Goal: Task Accomplishment & Management: Complete application form

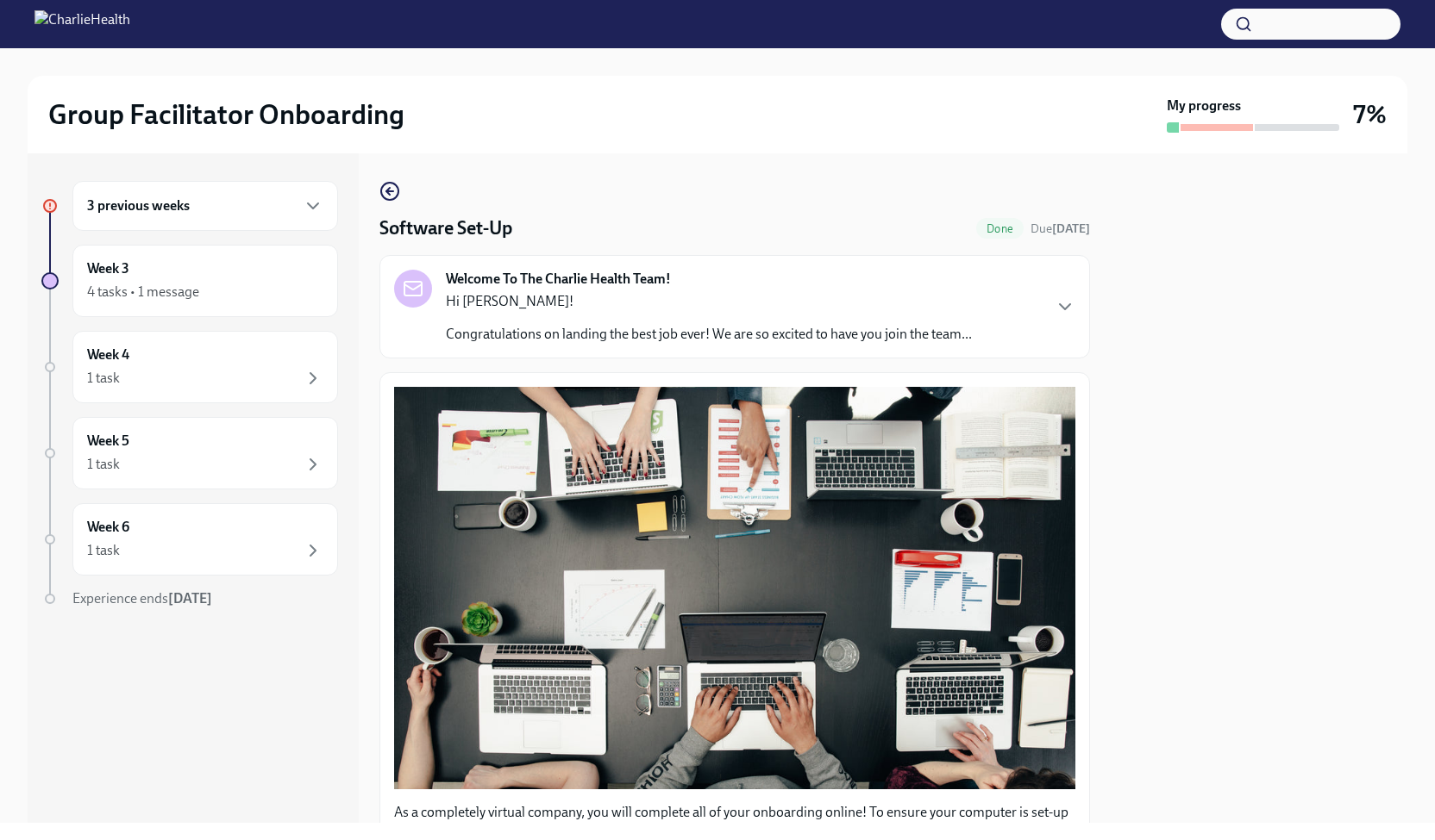
click at [188, 212] on h6 "3 previous weeks" at bounding box center [139, 205] width 103 height 19
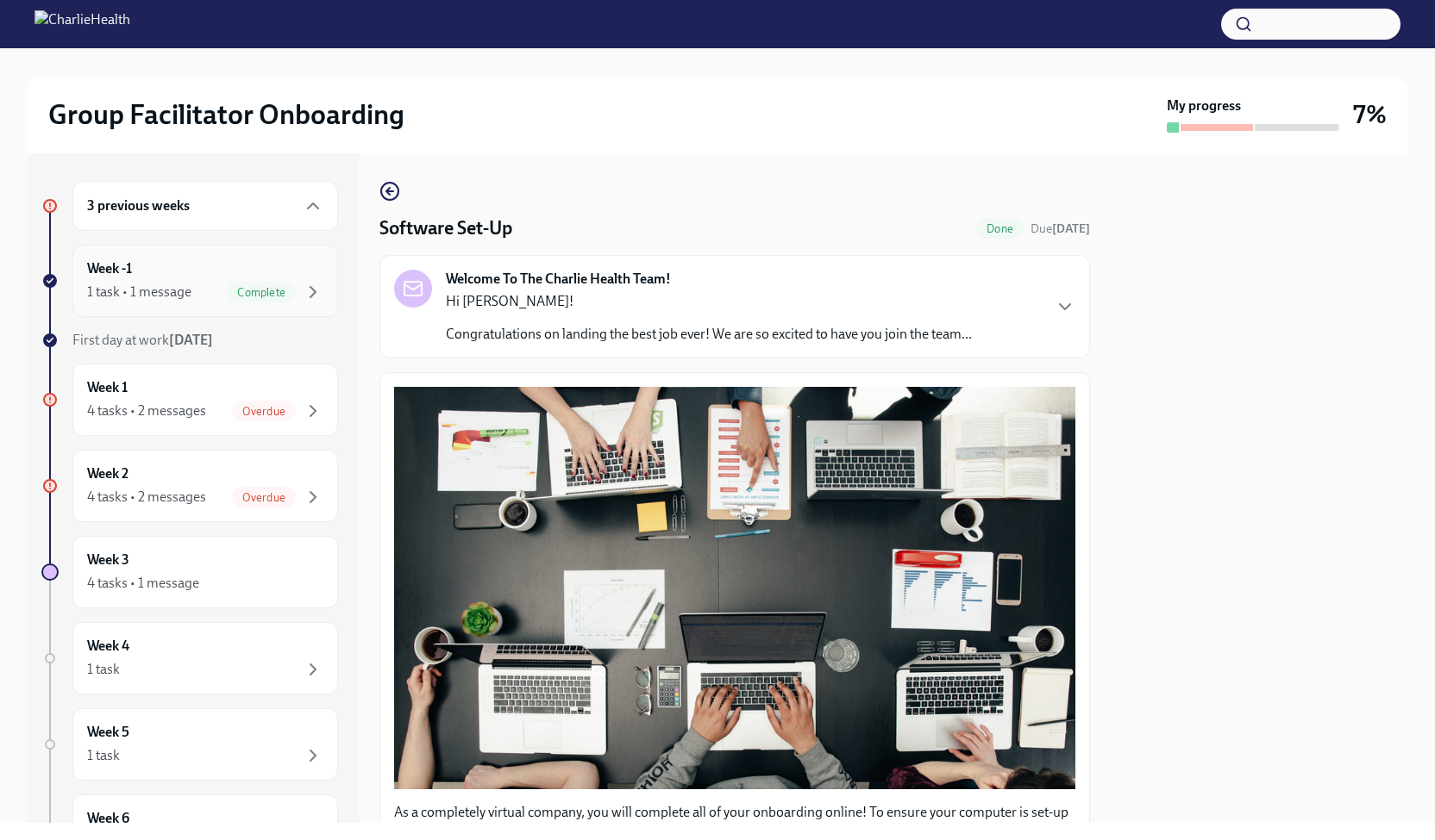
click at [268, 294] on span "Complete" at bounding box center [261, 293] width 69 height 13
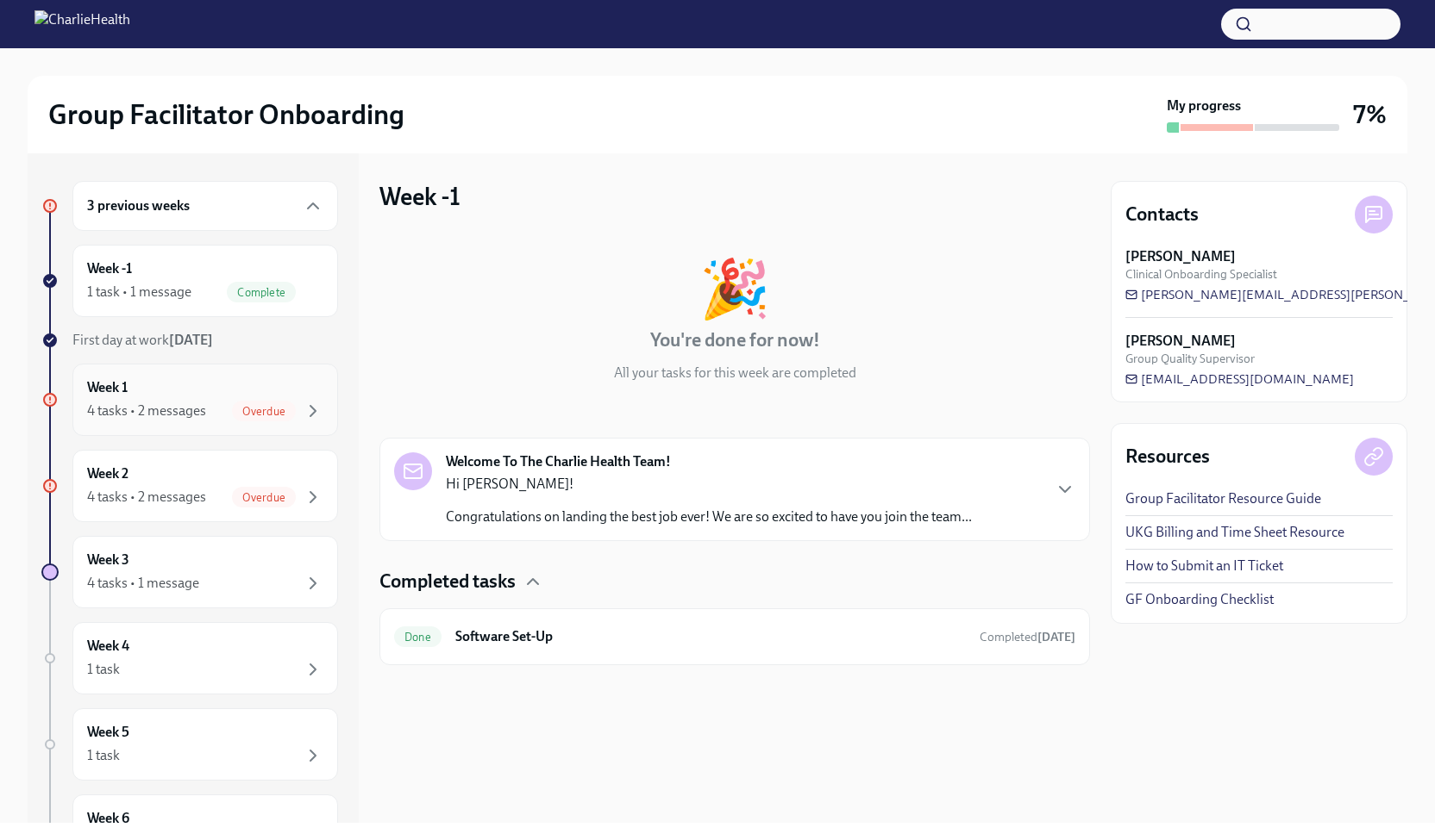
click at [200, 393] on div "Week 1 4 tasks • 2 messages Overdue" at bounding box center [205, 400] width 236 height 43
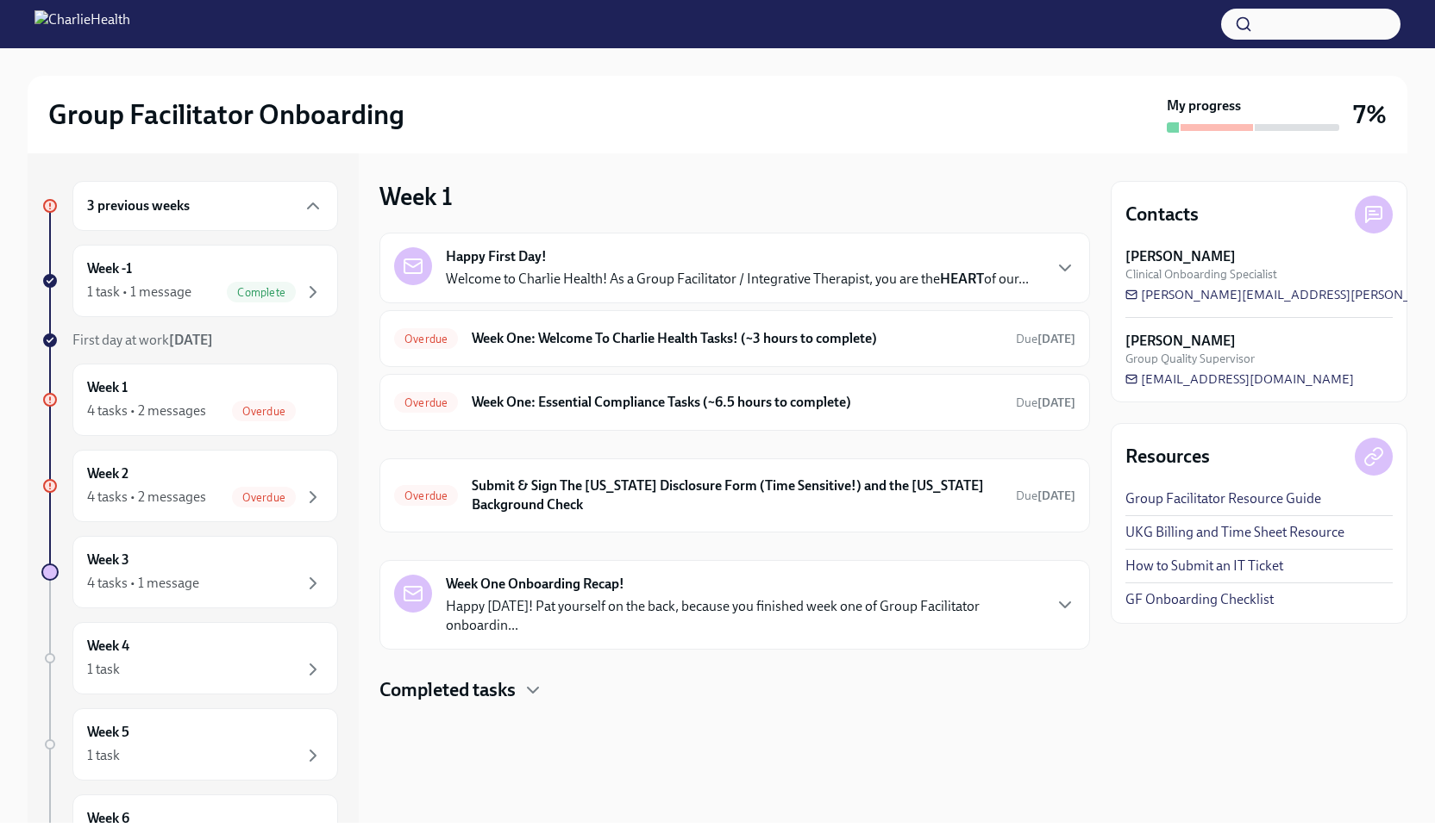
click at [738, 253] on div "Happy First Day! Welcome to Charlie Health! As a Group Facilitator / Integrativ…" at bounding box center [737, 268] width 583 height 41
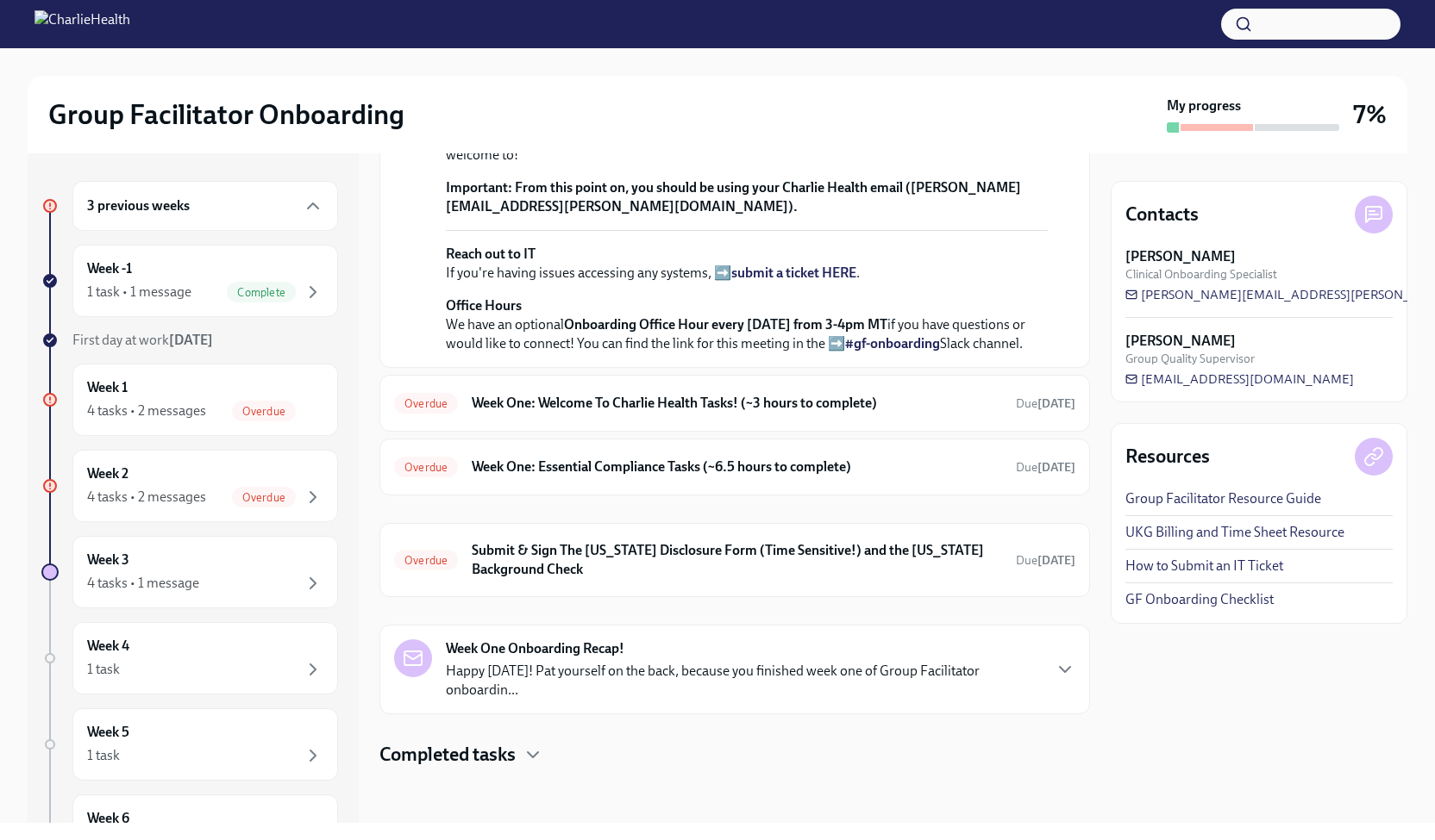
scroll to position [607, 0]
click at [694, 412] on h6 "Week One: Welcome To Charlie Health Tasks! (~3 hours to complete)" at bounding box center [737, 402] width 531 height 19
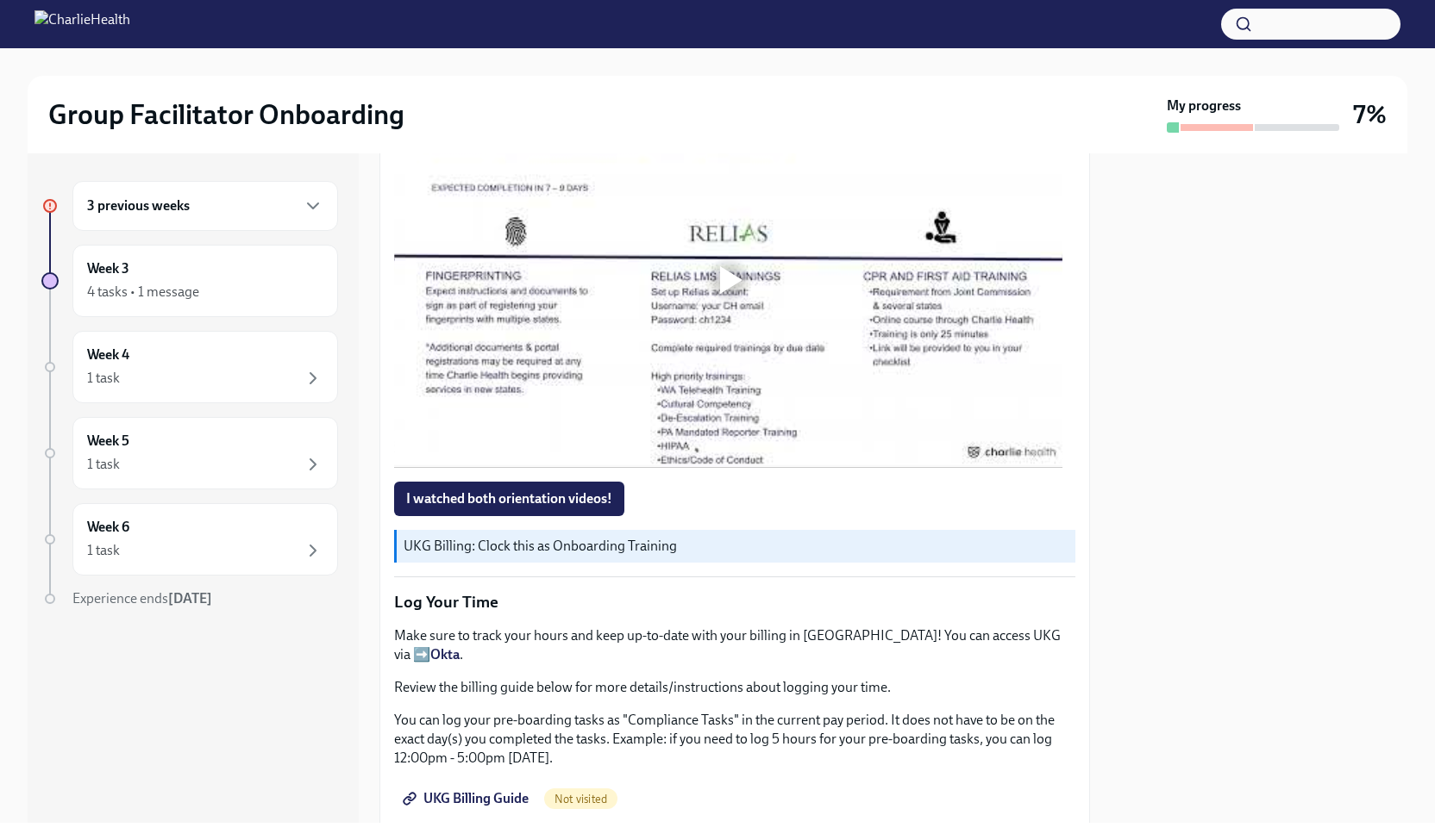
scroll to position [1341, 0]
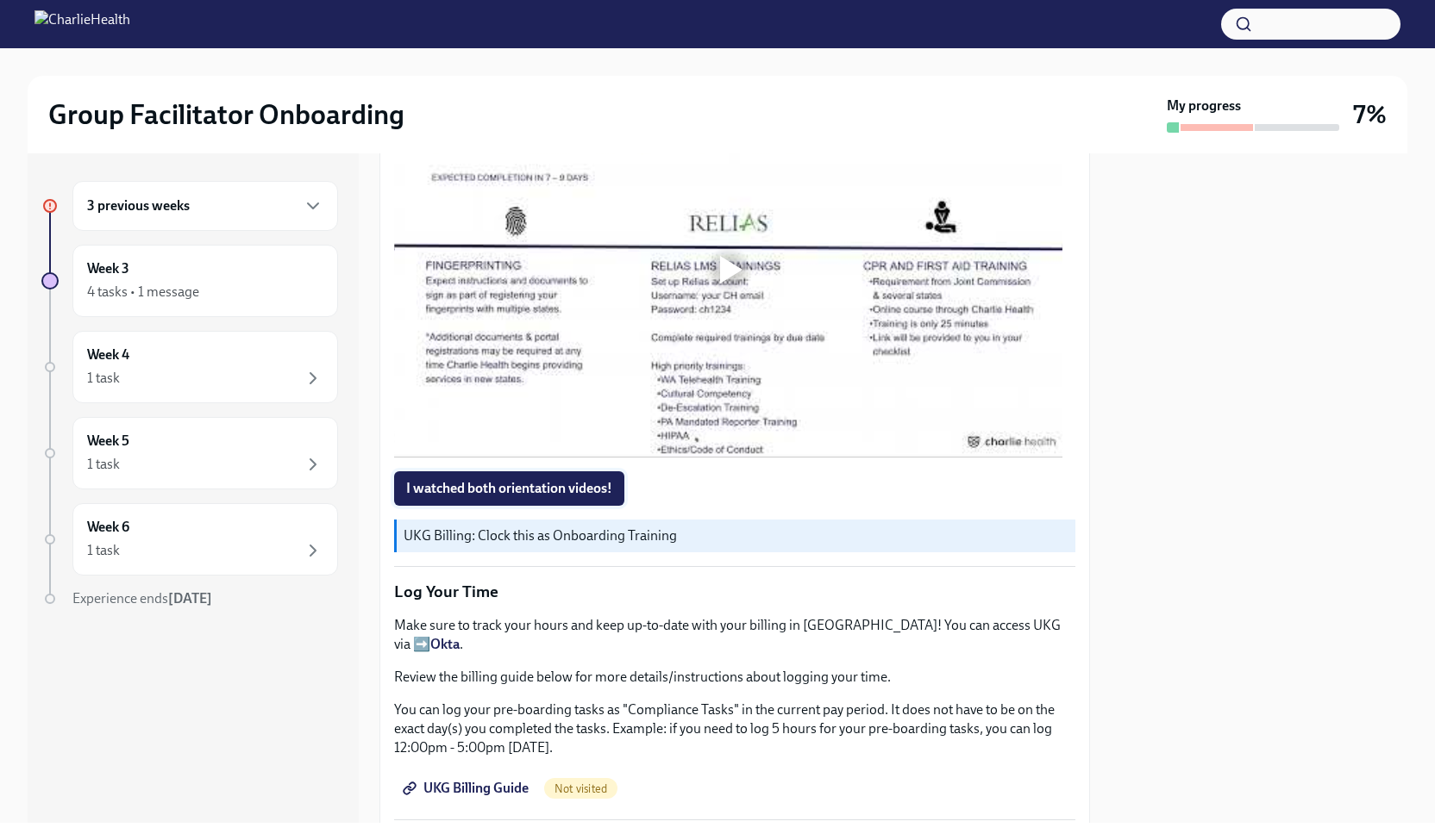
click at [453, 506] on button "I watched both orientation videos!" at bounding box center [509, 489] width 231 height 34
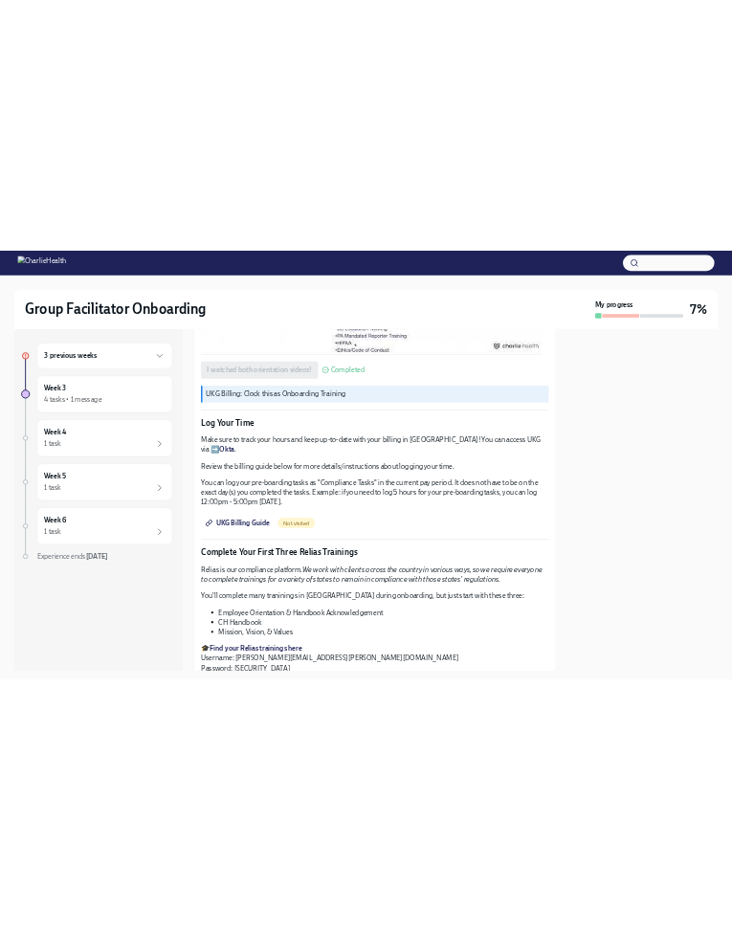
scroll to position [1776, 0]
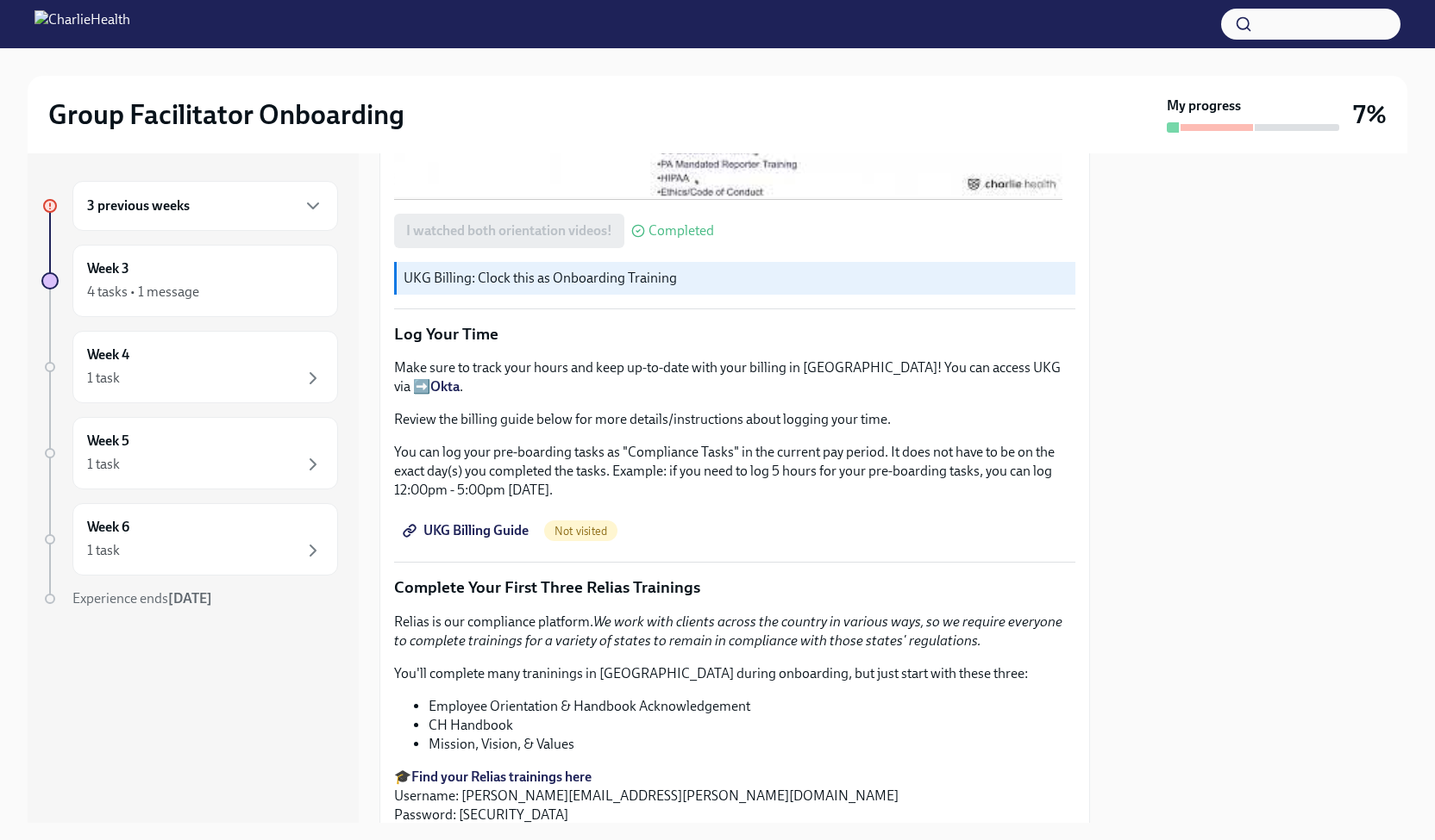
click at [479, 539] on span "UKG Billing Guide" at bounding box center [468, 530] width 123 height 17
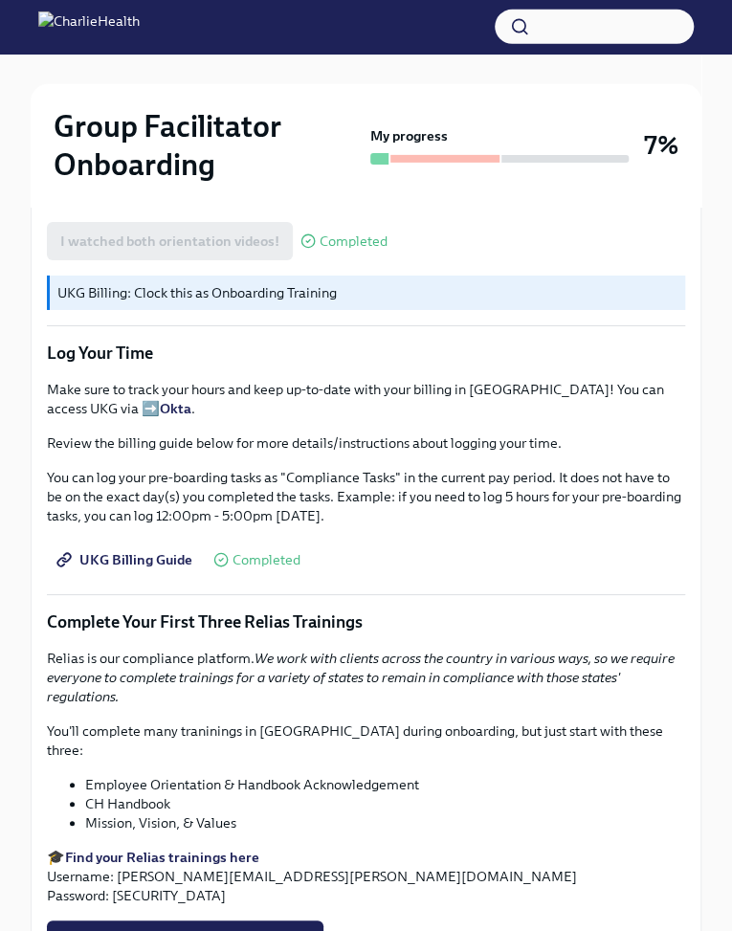
scroll to position [1789, 0]
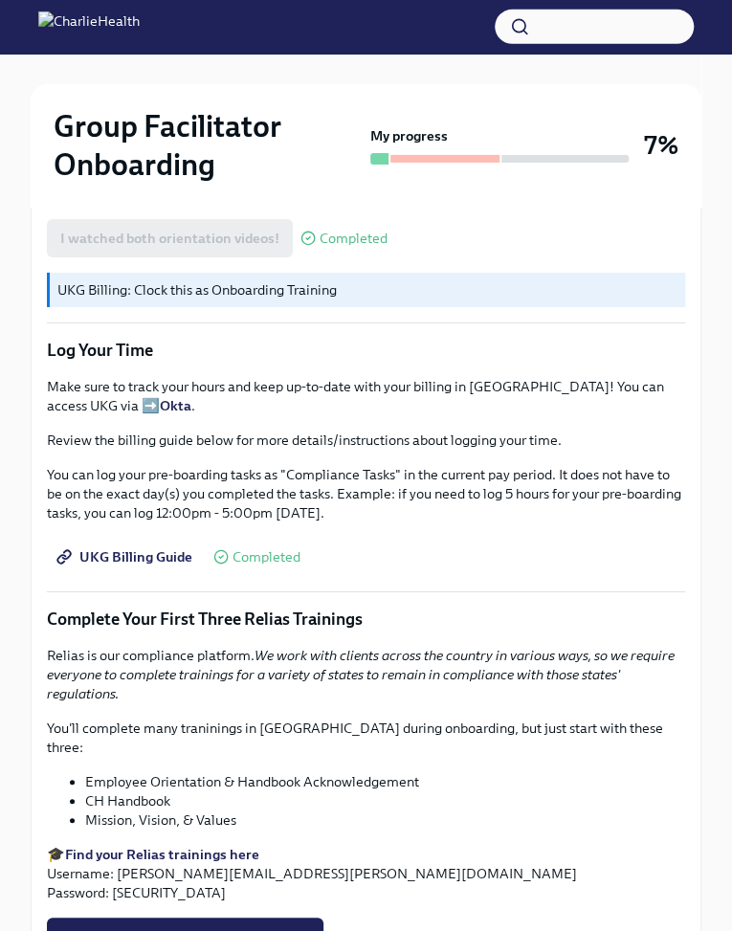
click at [153, 558] on span "UKG Billing Guide" at bounding box center [126, 556] width 132 height 19
